Goal: Task Accomplishment & Management: Use online tool/utility

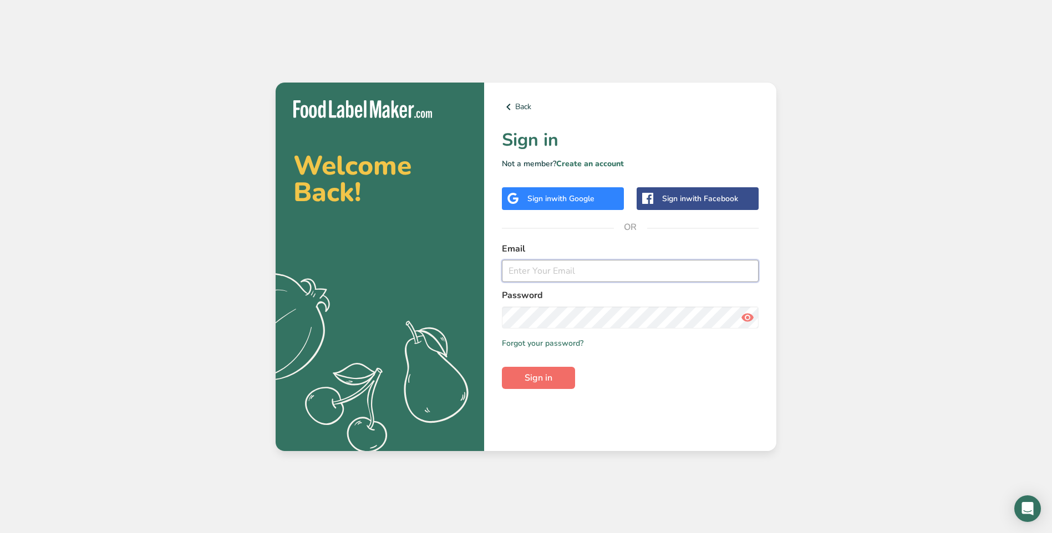
type input "[EMAIL_ADDRESS][DOMAIN_NAME]"
click at [552, 375] on span "Sign in" at bounding box center [538, 377] width 28 height 13
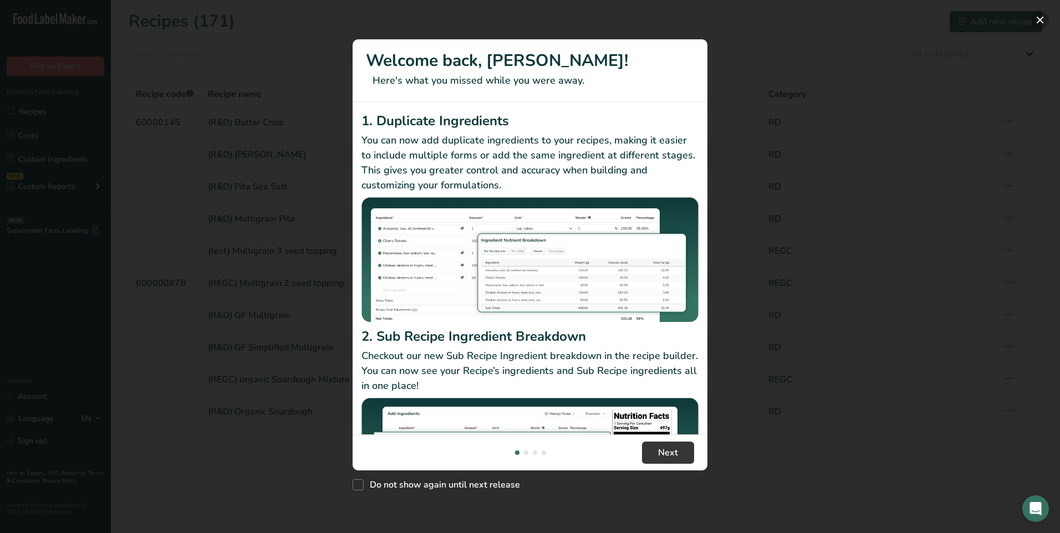
click at [1042, 19] on button "New Features" at bounding box center [1040, 20] width 18 height 18
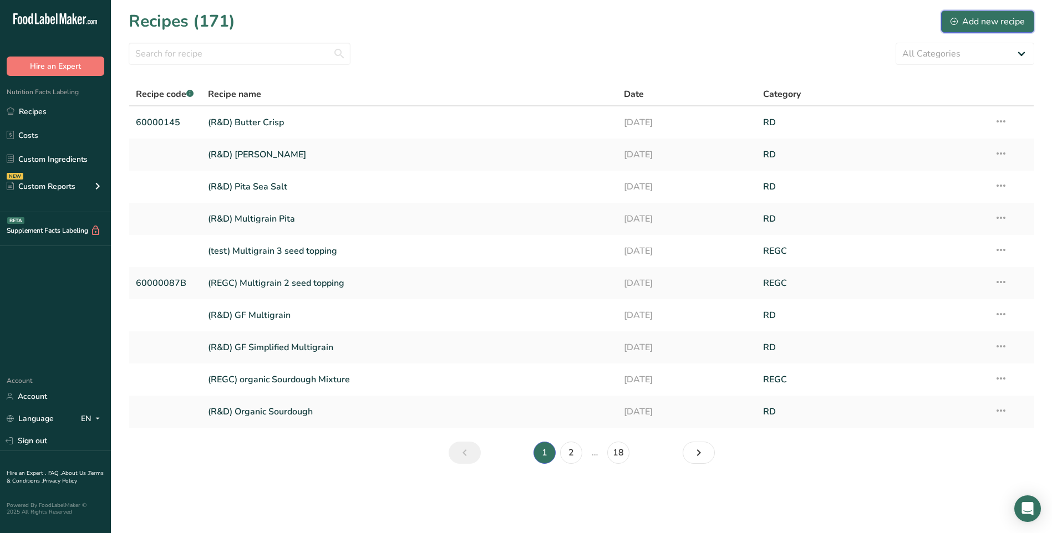
click at [997, 24] on div "Add new recipe" at bounding box center [987, 21] width 74 height 13
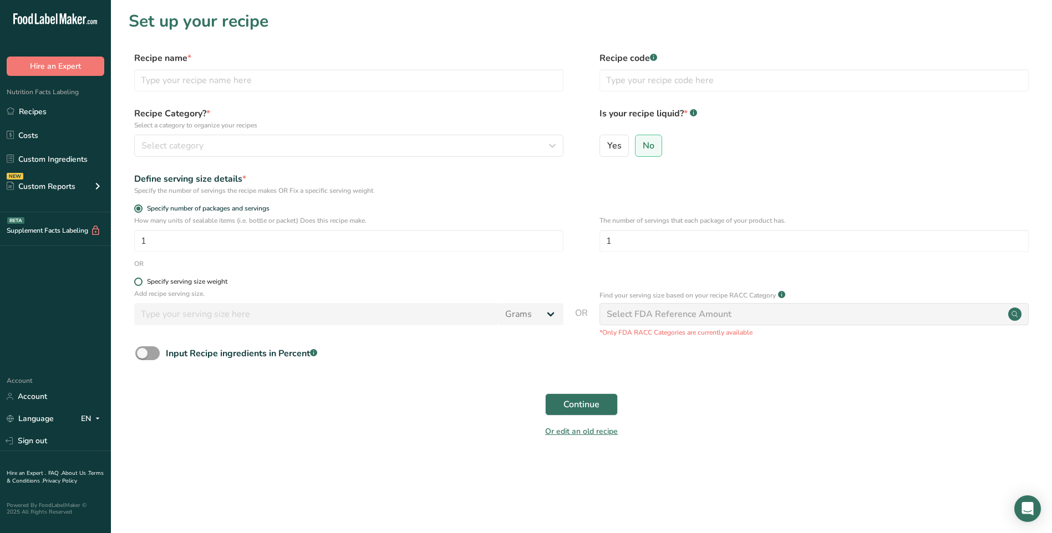
click at [176, 279] on div "Specify serving size weight" at bounding box center [187, 282] width 80 height 8
click at [141, 279] on input "Specify serving size weight" at bounding box center [137, 281] width 7 height 7
radio input "true"
radio input "false"
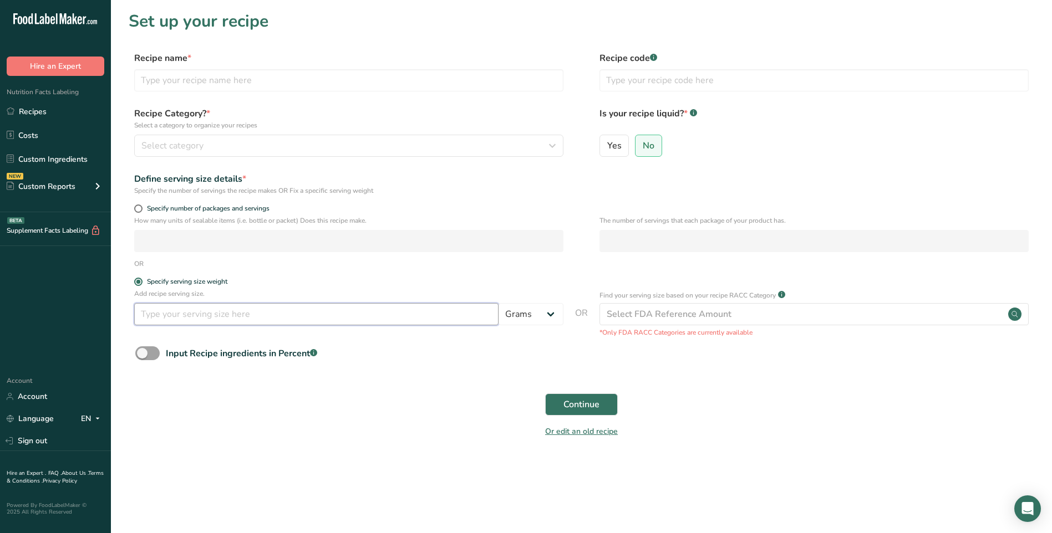
click at [469, 320] on input "number" at bounding box center [316, 314] width 364 height 22
type input "100"
click at [281, 79] on input "text" at bounding box center [348, 80] width 429 height 22
click at [270, 133] on div "Recipe Category? * Select a category to organize your recipes Select category S…" at bounding box center [348, 132] width 429 height 50
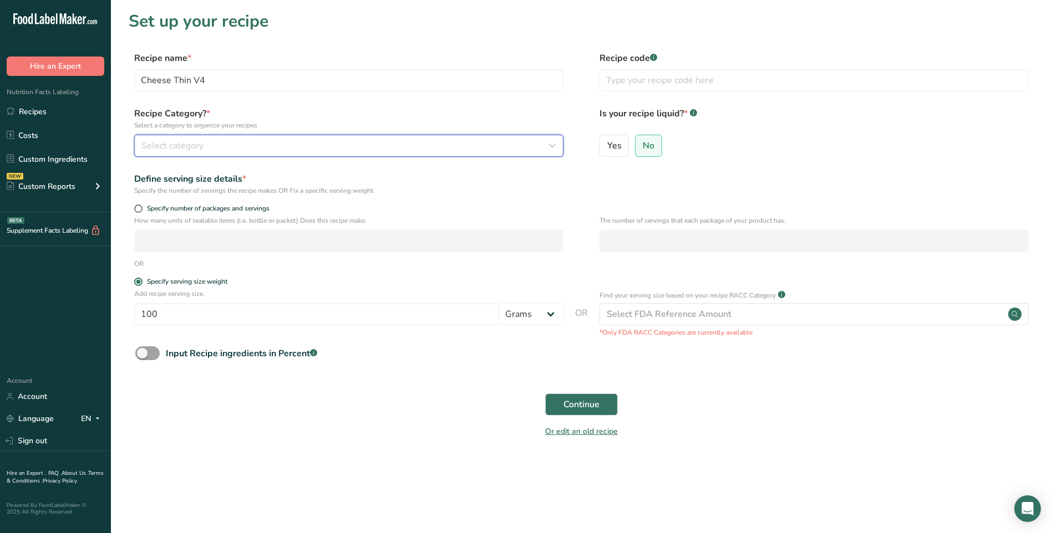
click at [269, 144] on div "Select category" at bounding box center [345, 145] width 408 height 13
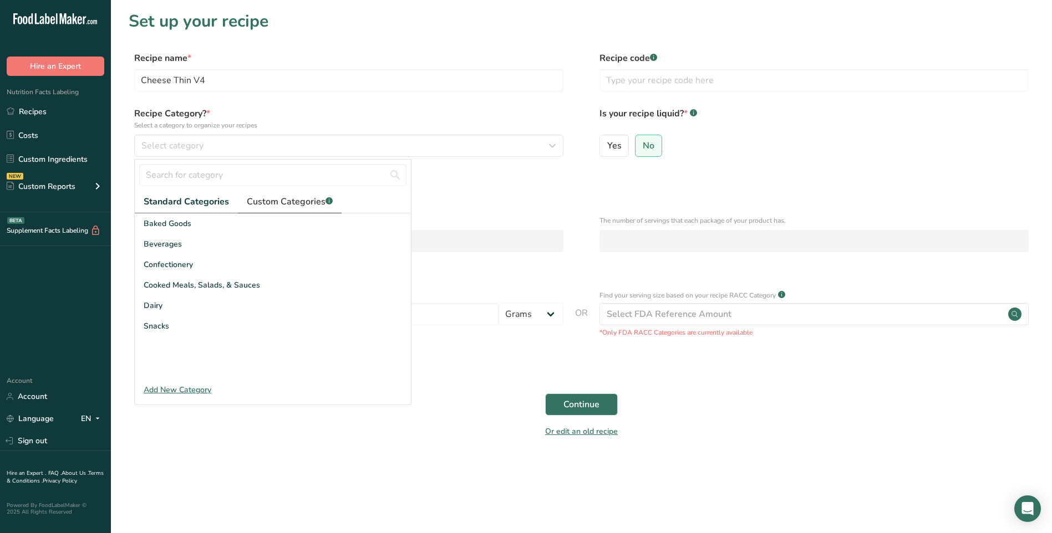
click at [255, 198] on span "Custom Categories .a-a{fill:#347362;}.b-a{fill:#fff;}" at bounding box center [290, 201] width 86 height 13
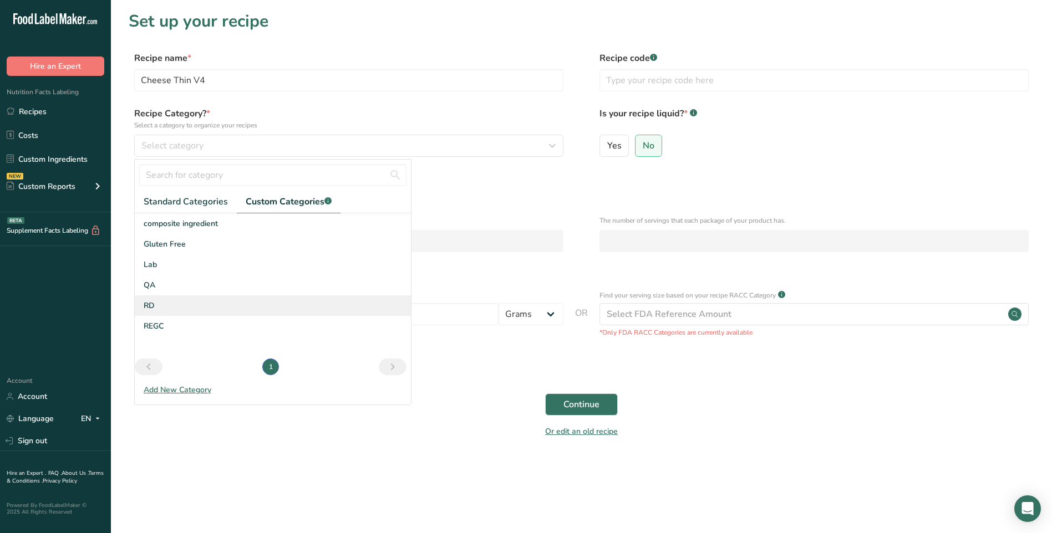
click at [151, 301] on span "RD" at bounding box center [149, 306] width 11 height 12
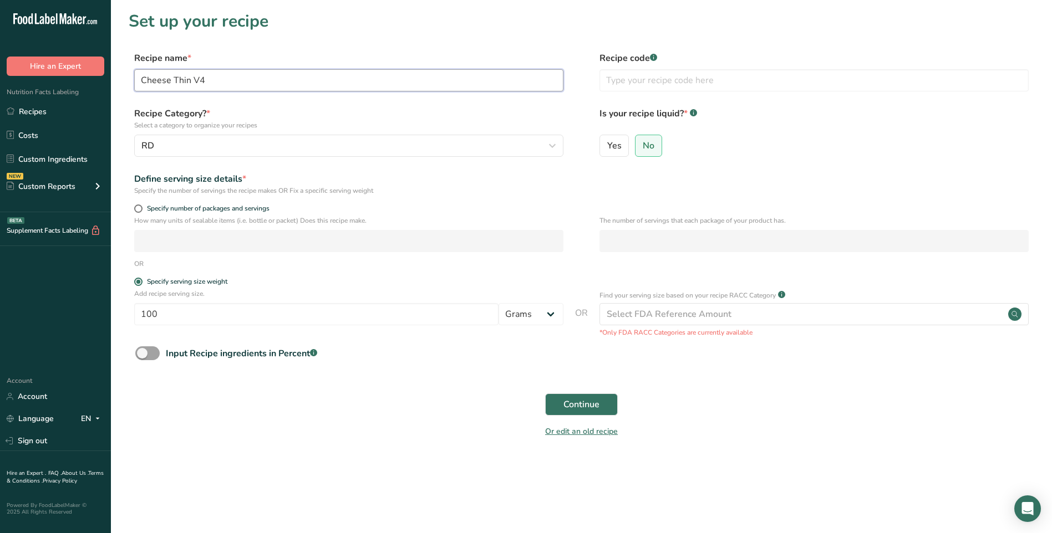
click at [143, 86] on input "Cheese Thin V4" at bounding box center [348, 80] width 429 height 22
type input "(R&D) Cheese Thin V4"
click at [692, 77] on input "text" at bounding box center [813, 80] width 429 height 22
click at [579, 405] on span "Continue" at bounding box center [581, 404] width 36 height 13
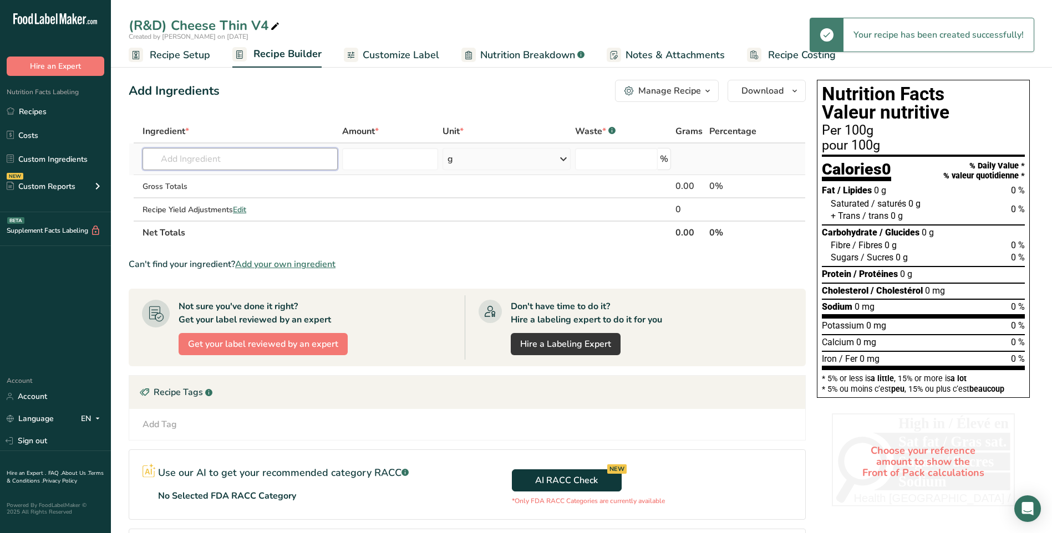
click at [241, 156] on input "text" at bounding box center [239, 159] width 195 height 22
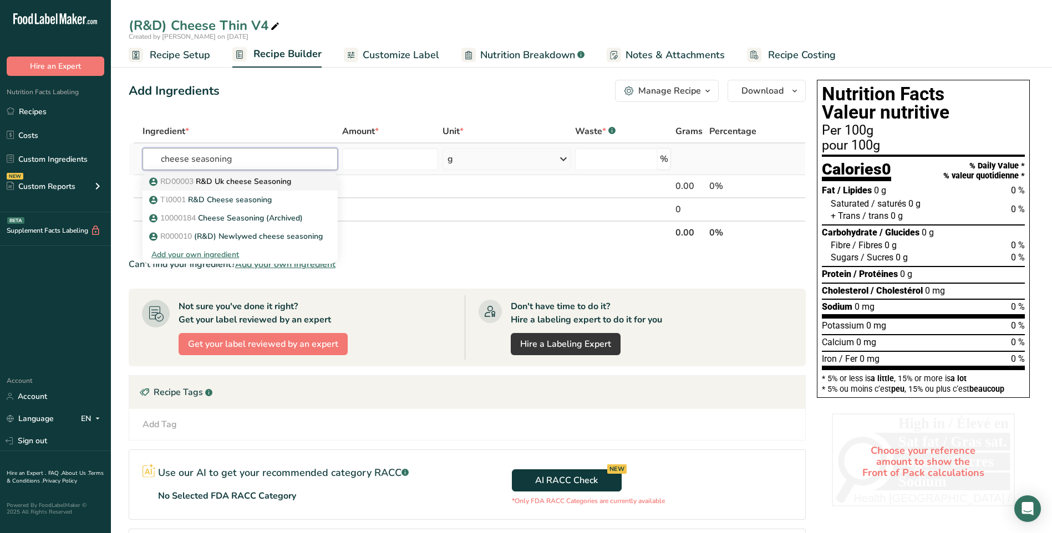
type input "cheese seasoning"
click at [298, 184] on div "RD00003 R&D Uk cheese Seasoning" at bounding box center [231, 182] width 160 height 12
type input "R&D Uk cheese Seasoning"
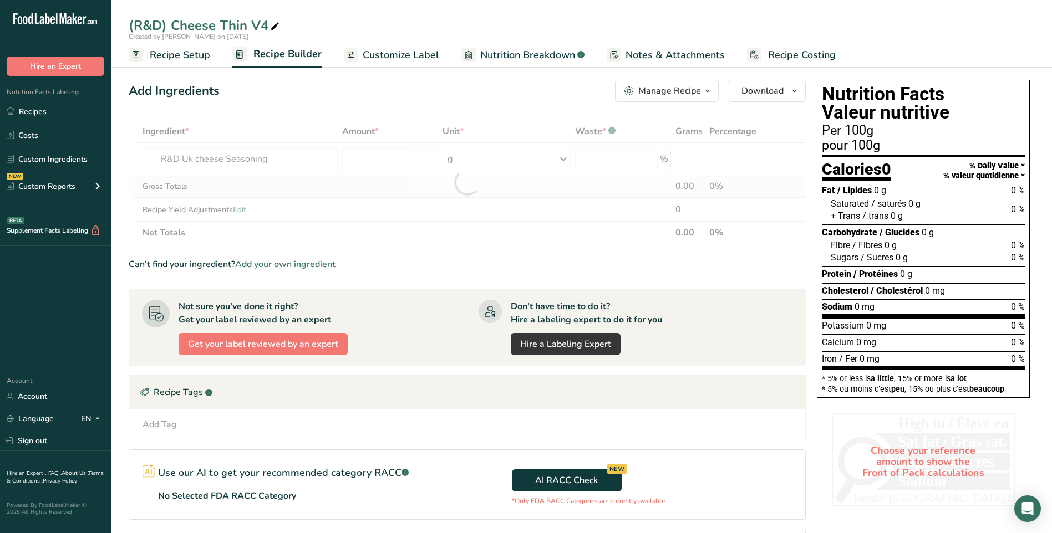
type input "0"
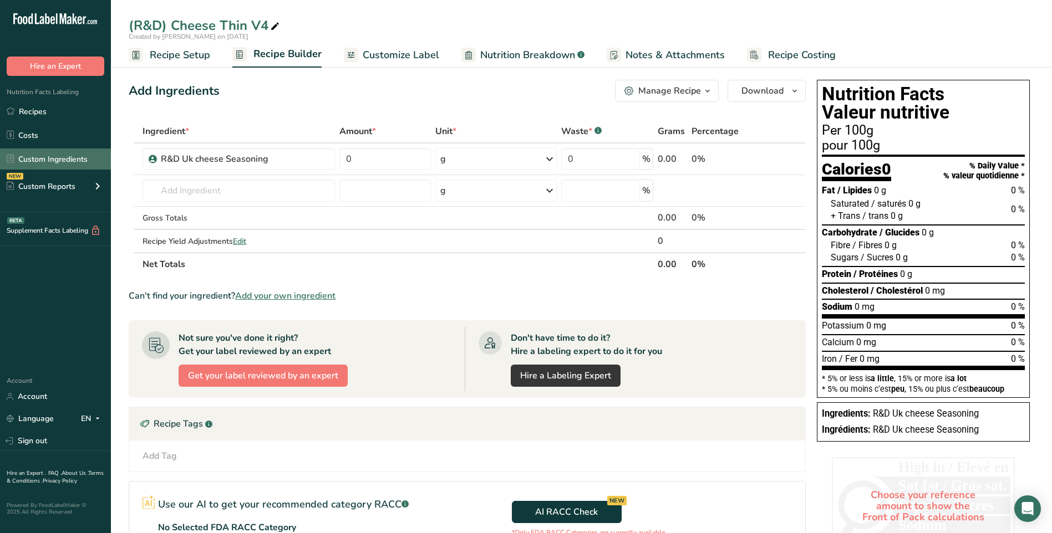
click at [38, 160] on link "Custom Ingredients" at bounding box center [55, 159] width 111 height 21
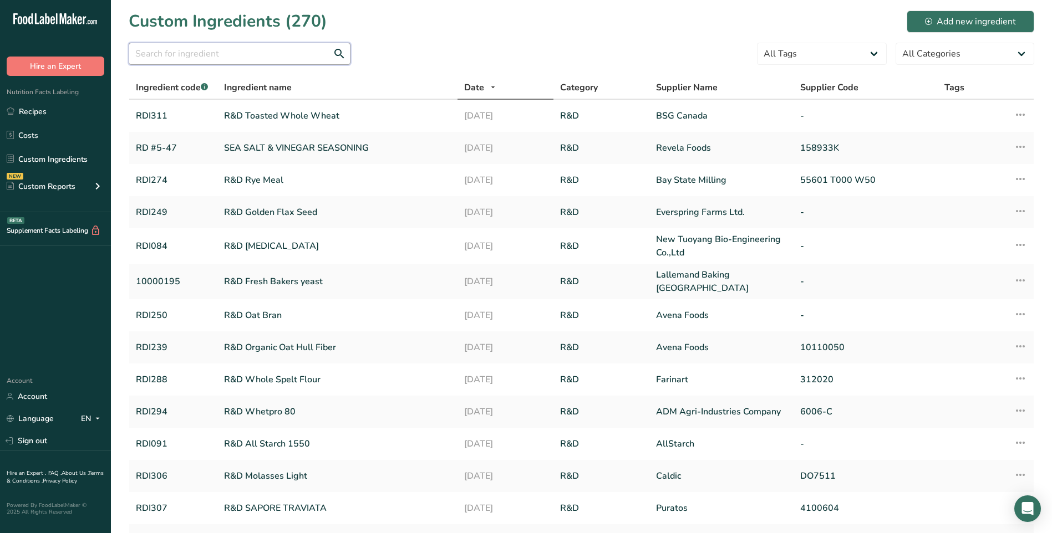
click at [267, 47] on input "text" at bounding box center [240, 54] width 222 height 22
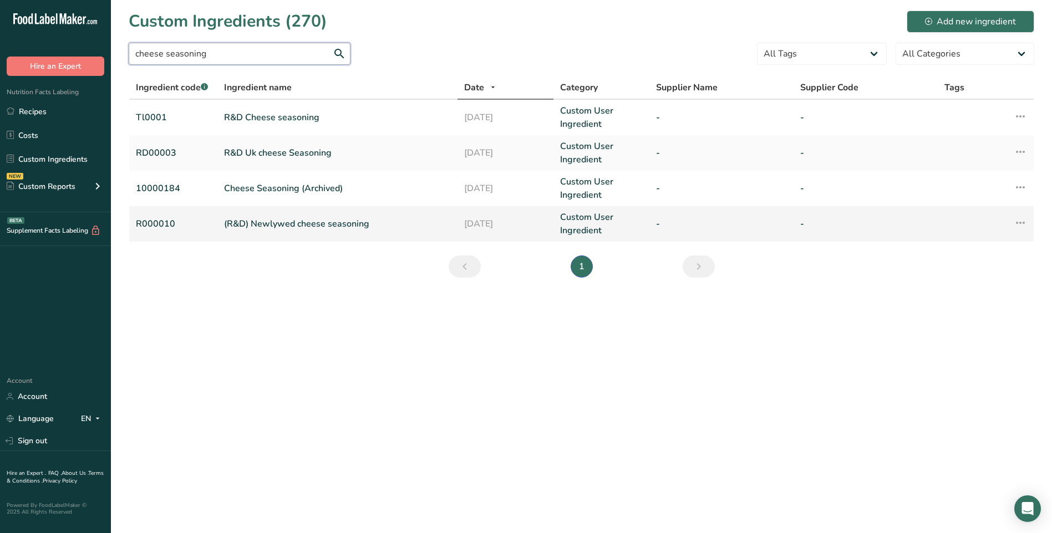
type input "cheese seasoning"
click at [302, 229] on link "(R&D) Newlywed cheese seasoning" at bounding box center [337, 223] width 227 height 13
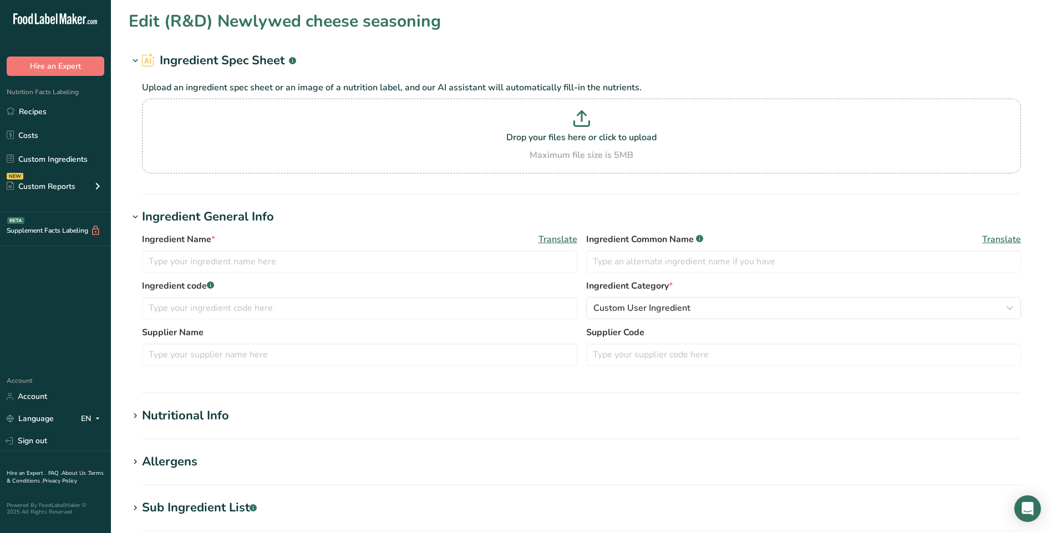
type input "(R&D) Newlywed cheese seasoning"
type input "R000010"
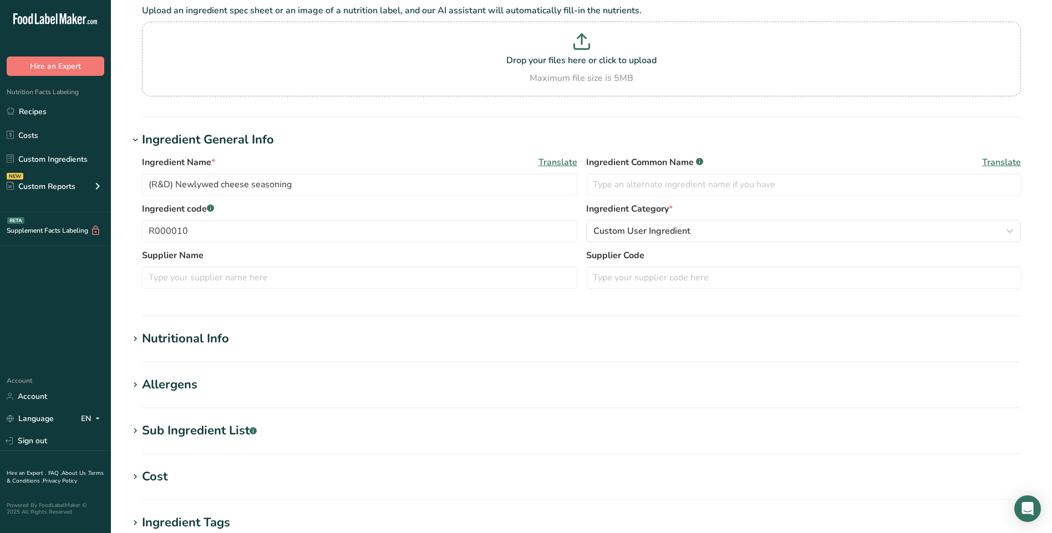
scroll to position [78, 0]
click at [214, 336] on div "Nutritional Info" at bounding box center [185, 338] width 87 height 18
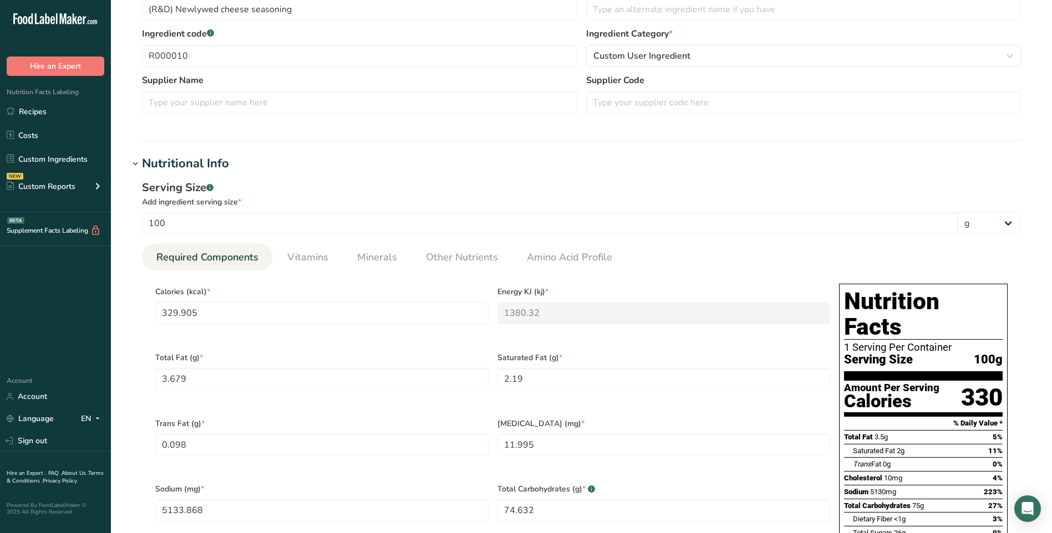
scroll to position [253, 0]
